Goal: Find specific page/section: Find specific page/section

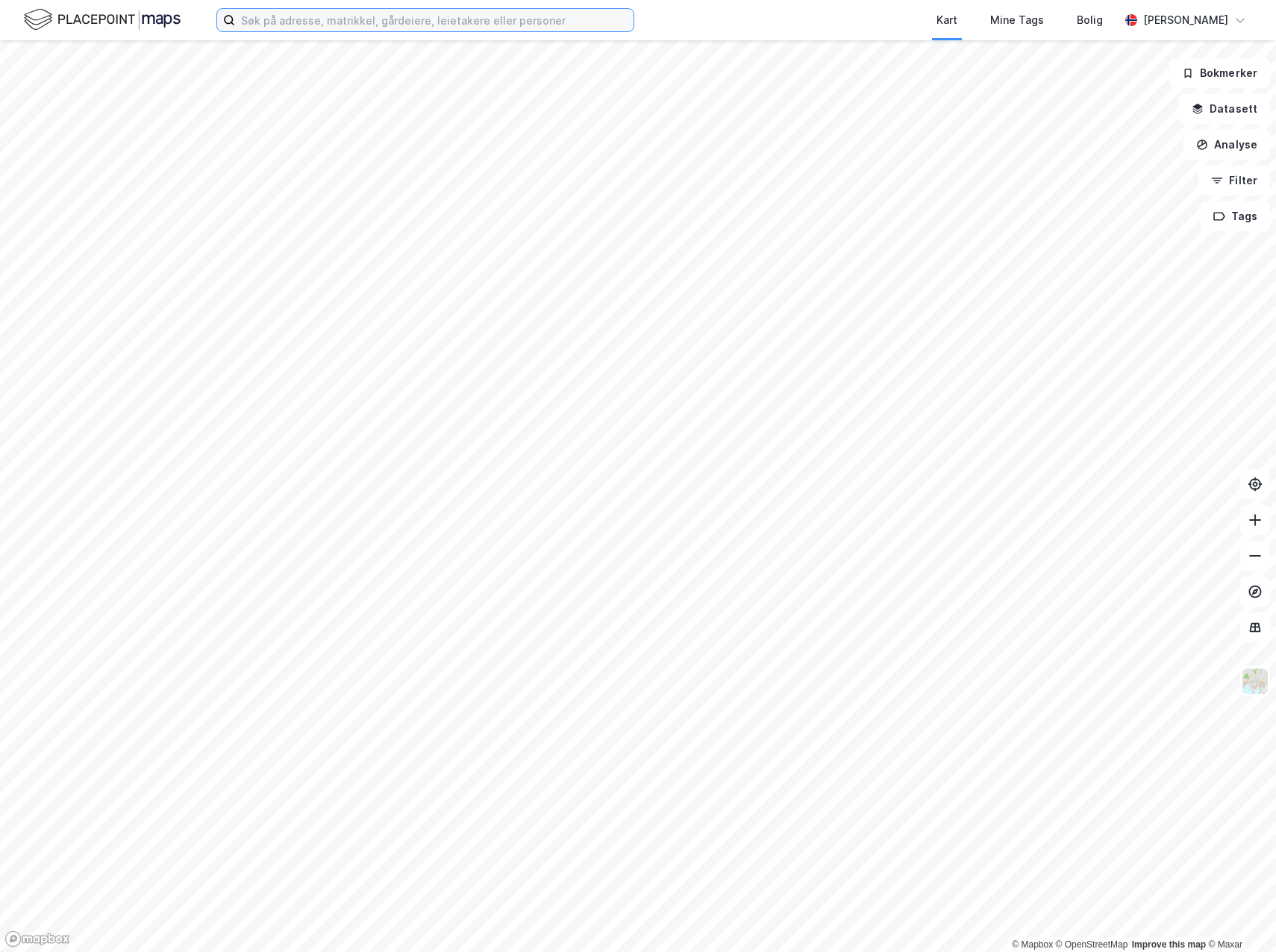
click at [280, 22] on input at bounding box center [434, 20] width 398 height 22
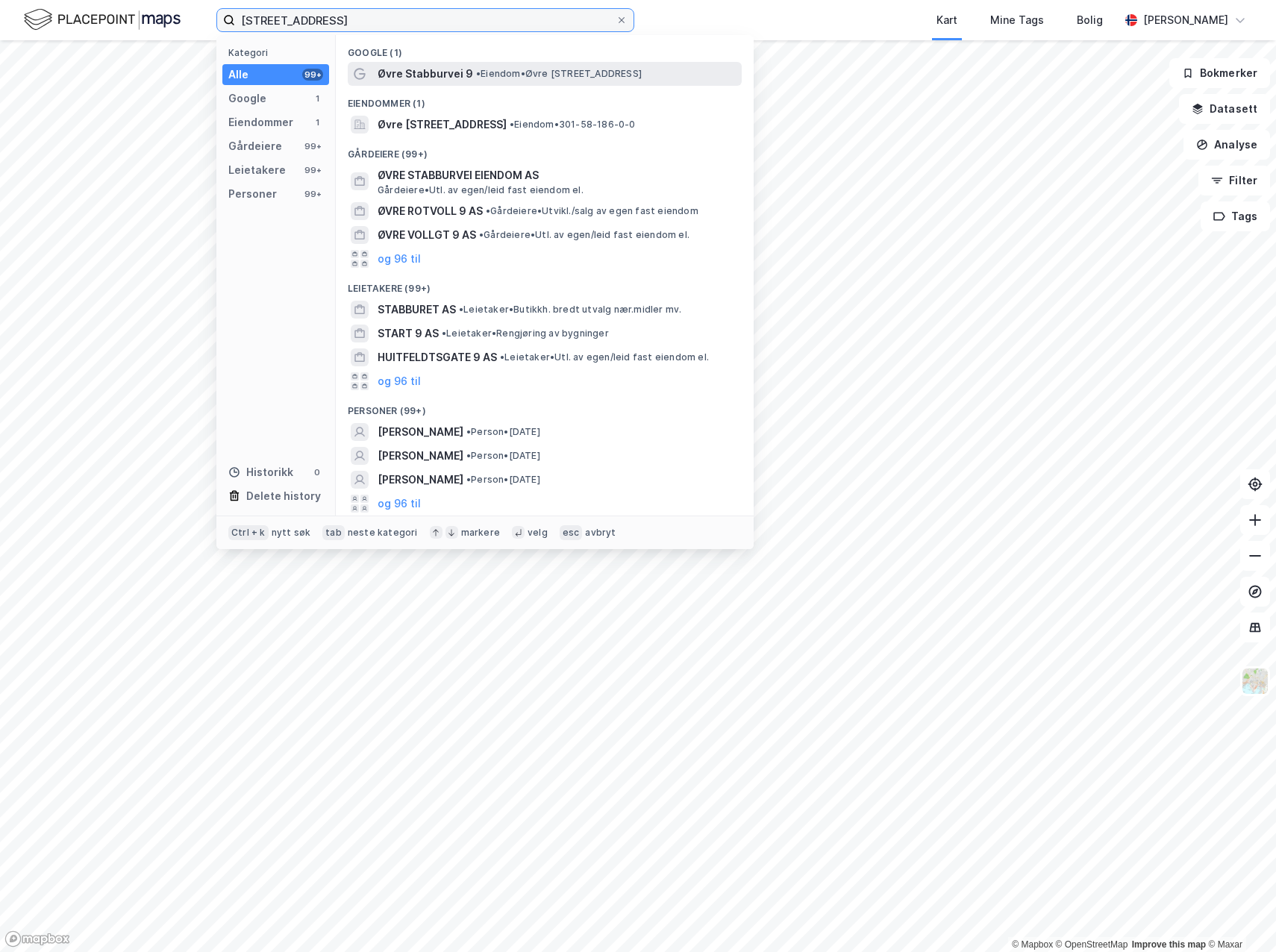
type input "[STREET_ADDRESS]"
click at [431, 77] on span "Øvre Stabburvei 9" at bounding box center [426, 74] width 96 height 18
